Goal: Transaction & Acquisition: Book appointment/travel/reservation

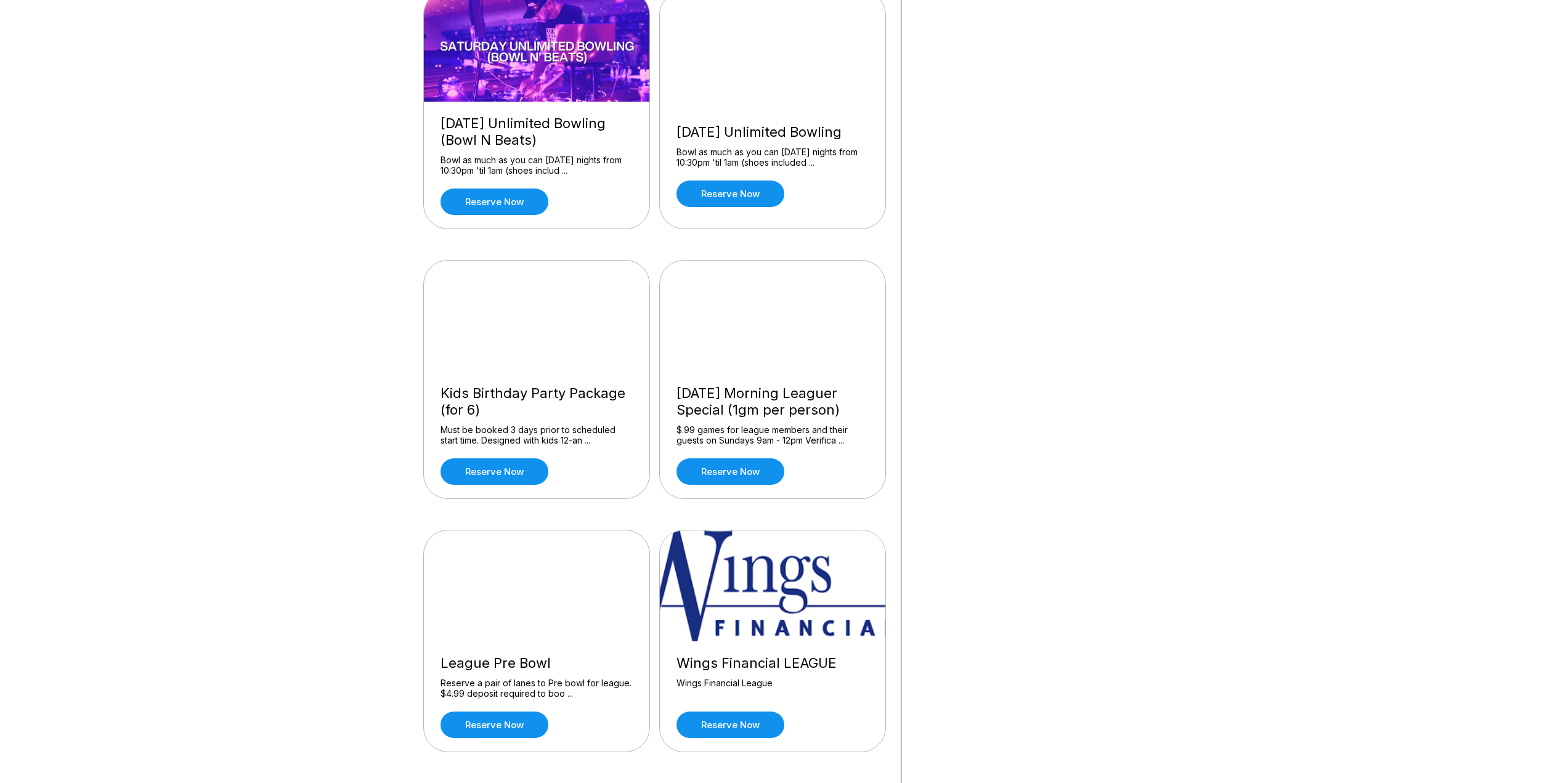
scroll to position [986, 0]
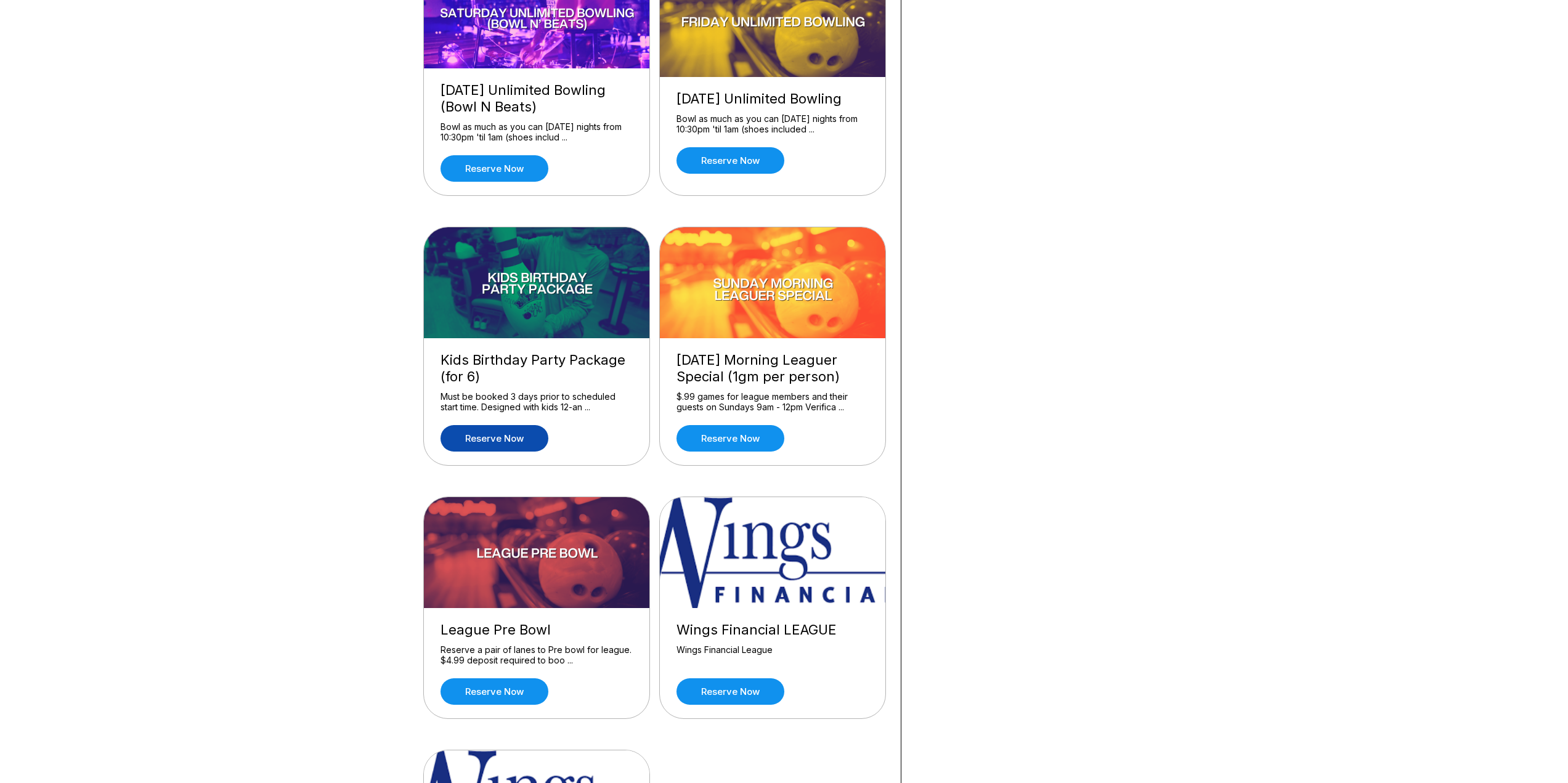
click at [519, 442] on link "Reserve now" at bounding box center [494, 438] width 108 height 26
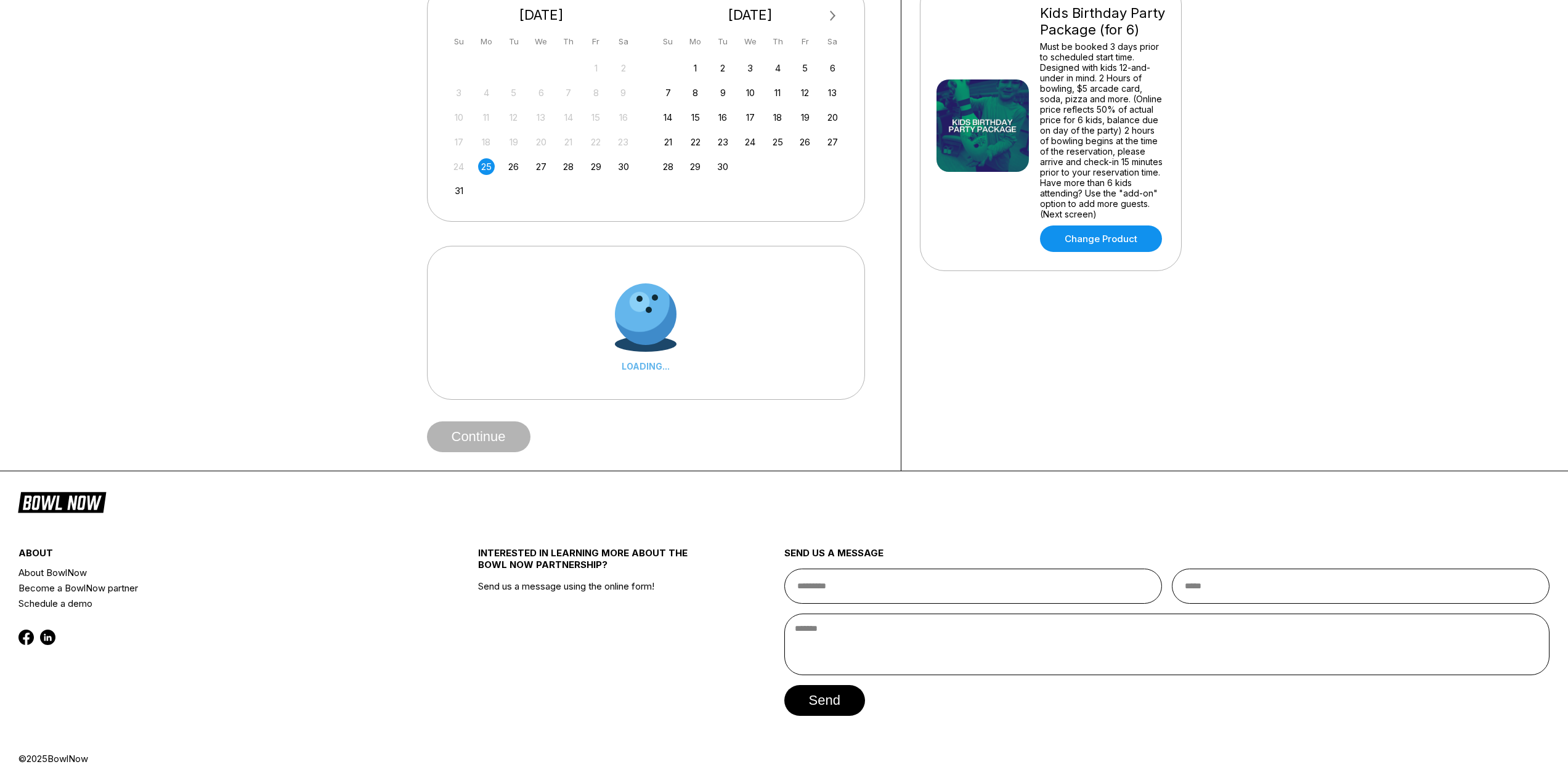
scroll to position [0, 0]
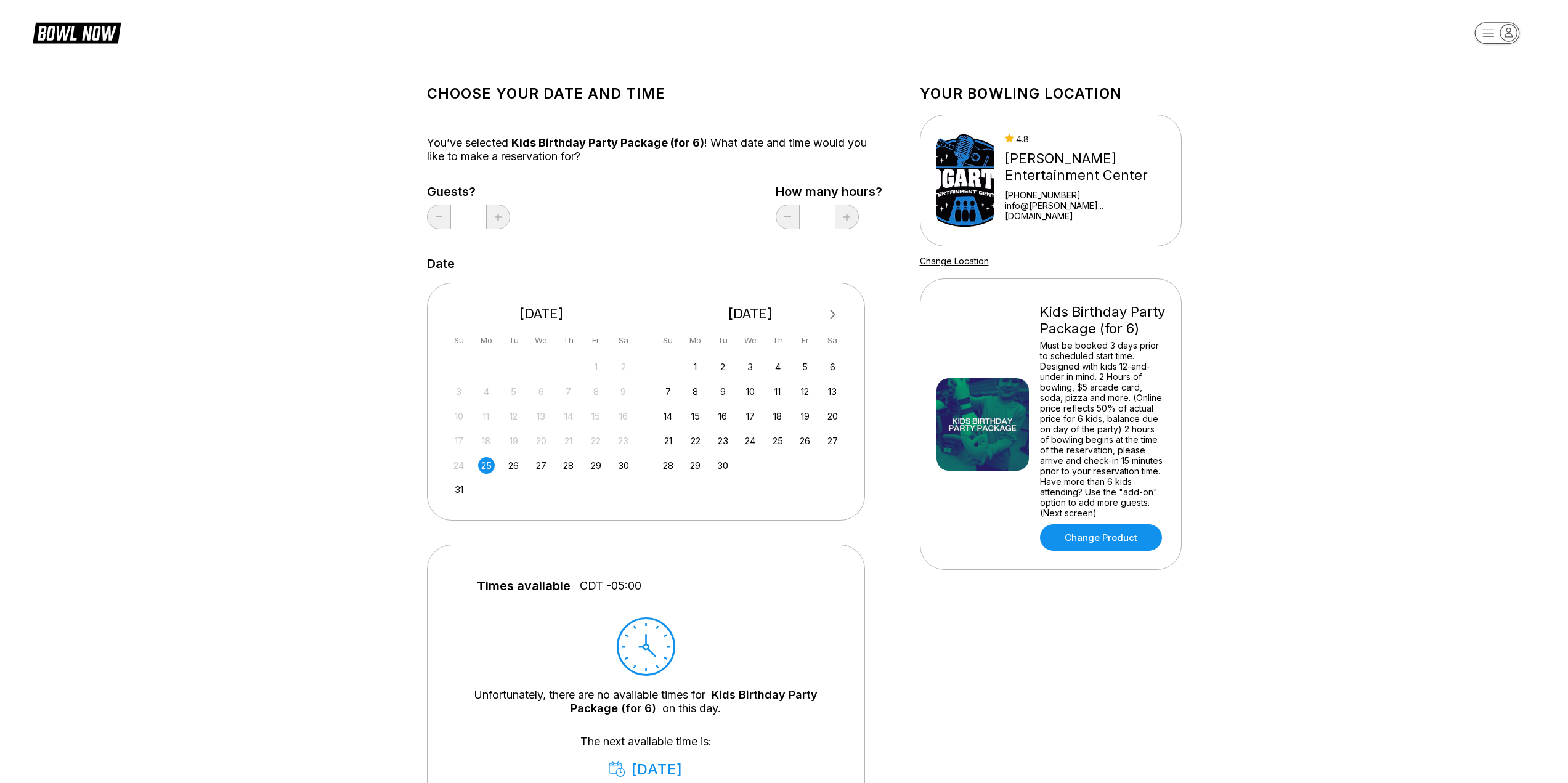
click at [835, 313] on button "Next Month" at bounding box center [833, 315] width 20 height 20
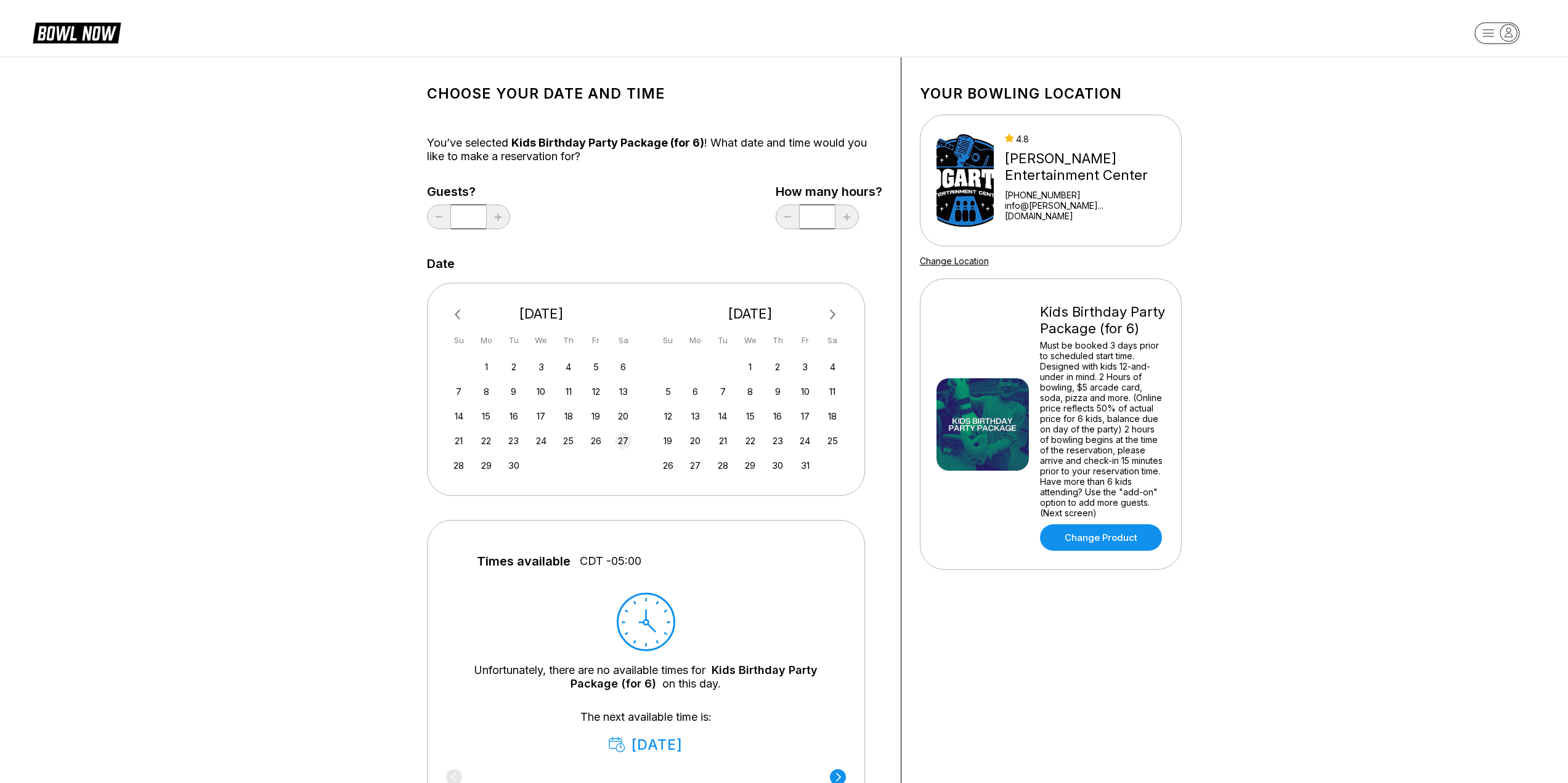
click at [626, 446] on div "27" at bounding box center [623, 440] width 16 height 16
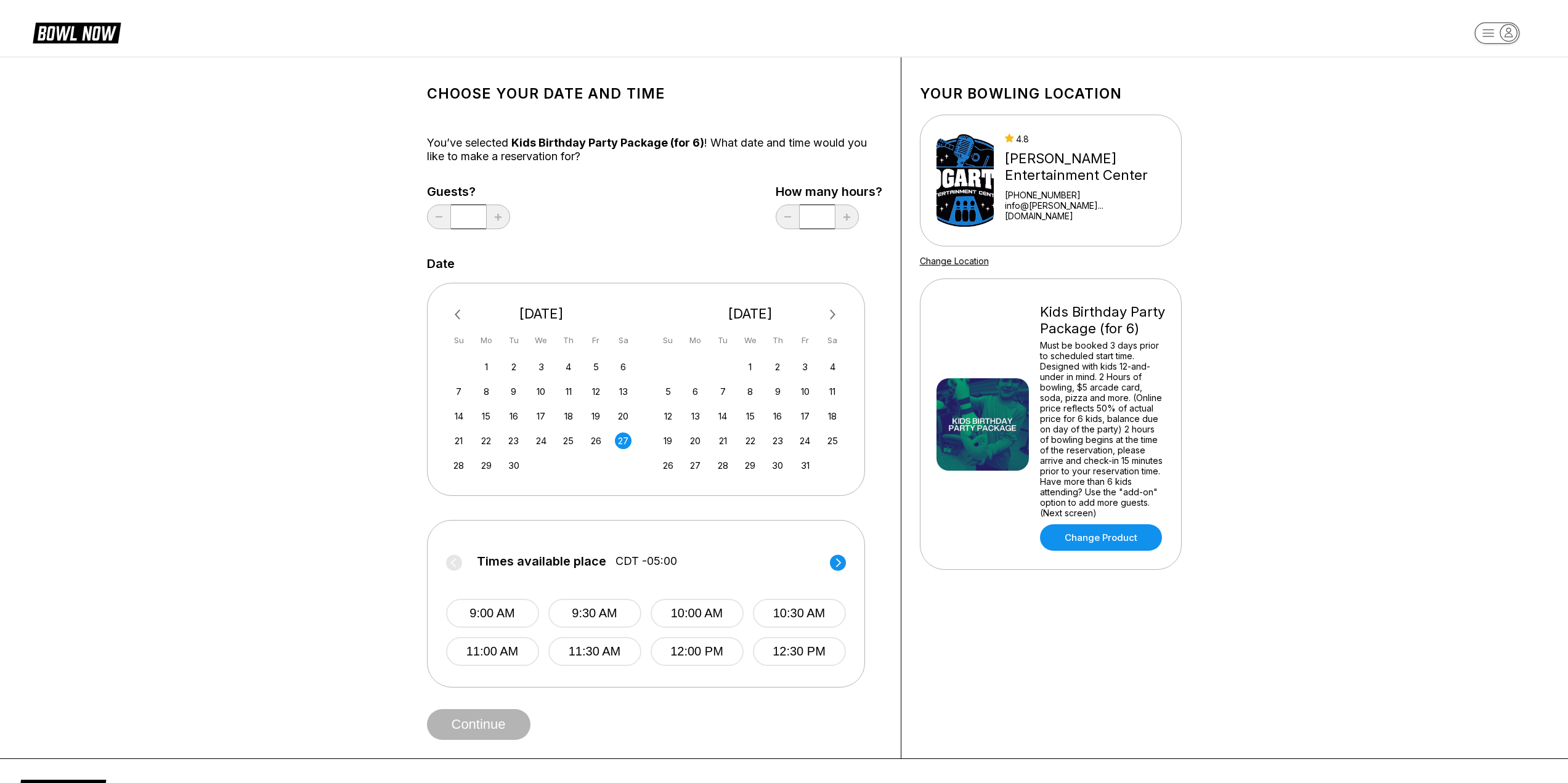
click at [842, 567] on circle at bounding box center [837, 562] width 16 height 16
click at [728, 661] on div "Times available place CDT -05:00 9:00 AM 9:30 AM 10:00 AM 10:30 AM 11:00 AM 11:…" at bounding box center [646, 604] width 400 height 129
click at [835, 563] on label "Times available place CDT -05:00" at bounding box center [646, 565] width 400 height 20
click at [623, 441] on div "27" at bounding box center [623, 440] width 16 height 16
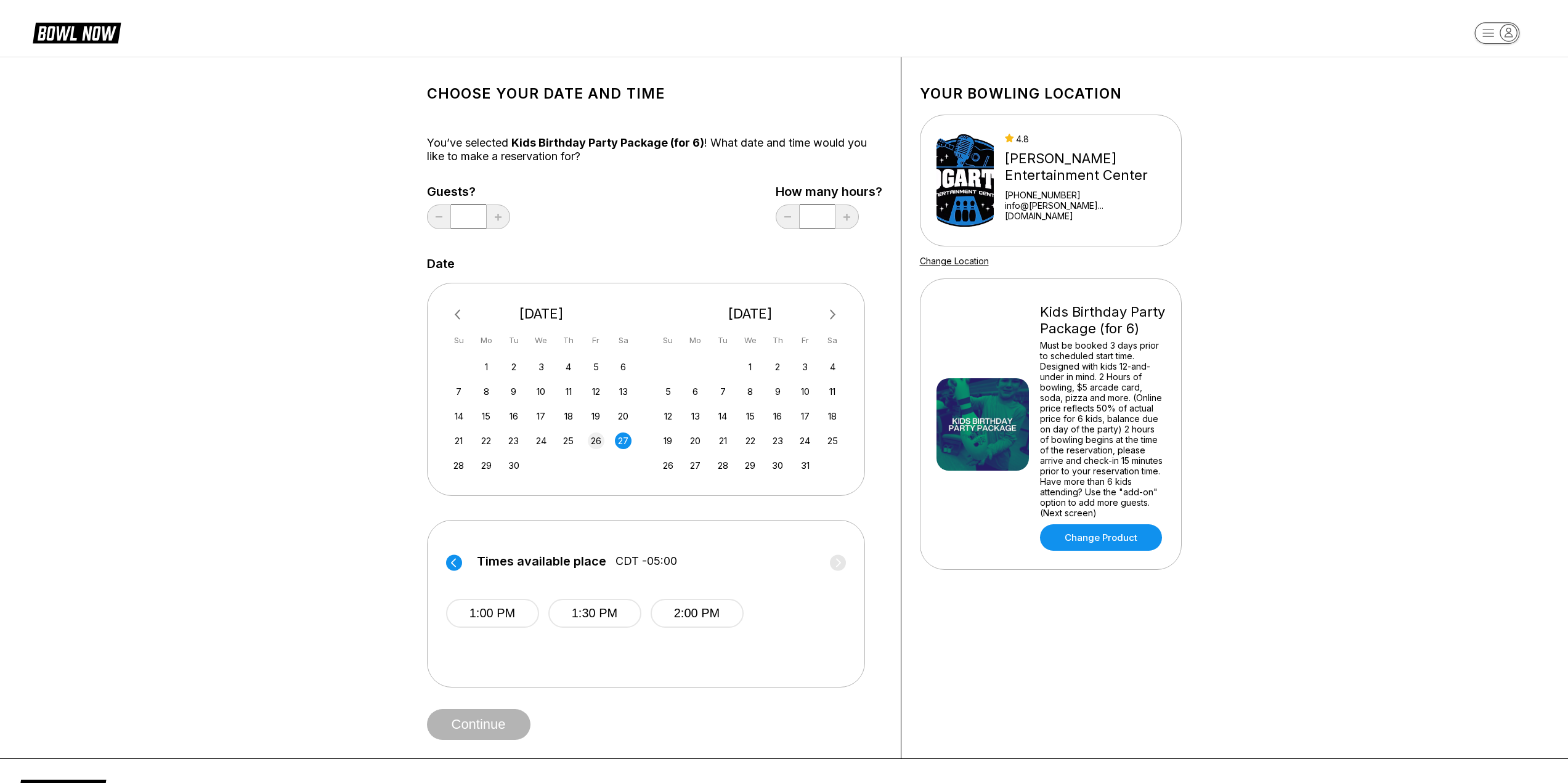
click at [599, 440] on div "26" at bounding box center [596, 440] width 16 height 16
click at [843, 557] on circle at bounding box center [837, 562] width 16 height 16
click at [843, 557] on label "Times available place CDT -05:00" at bounding box center [647, 565] width 400 height 20
click at [455, 464] on div "28" at bounding box center [458, 465] width 16 height 16
click at [838, 562] on circle at bounding box center [837, 562] width 16 height 16
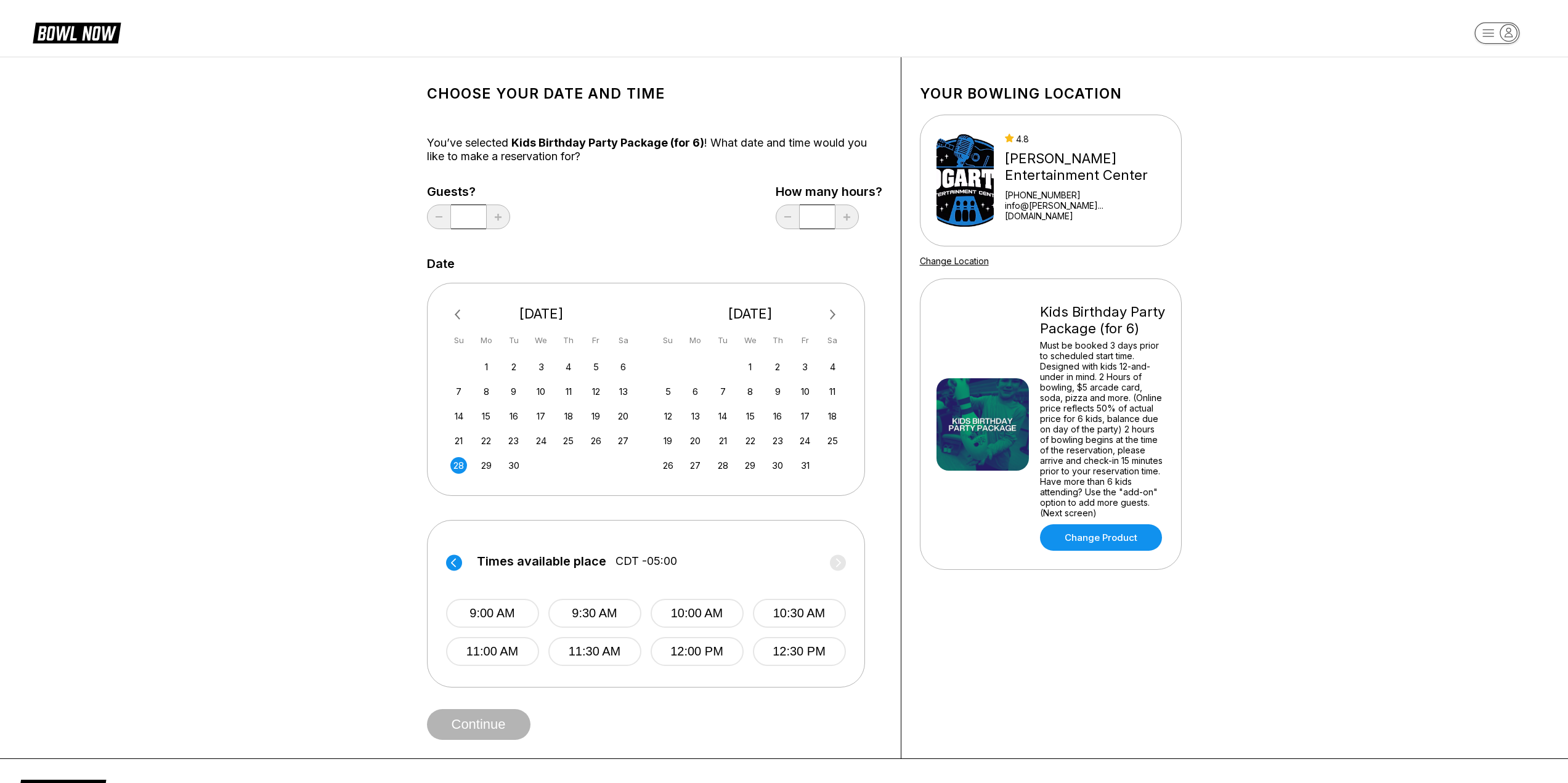
click at [841, 566] on label "Times available place CDT -05:00" at bounding box center [646, 565] width 400 height 20
click at [841, 564] on label "Times available place CDT -05:00" at bounding box center [646, 565] width 400 height 20
drag, startPoint x: 620, startPoint y: 440, endPoint x: 632, endPoint y: 443, distance: 12.4
click at [621, 440] on div "27" at bounding box center [623, 440] width 16 height 16
click at [841, 560] on circle at bounding box center [837, 562] width 16 height 16
